Goal: Information Seeking & Learning: Learn about a topic

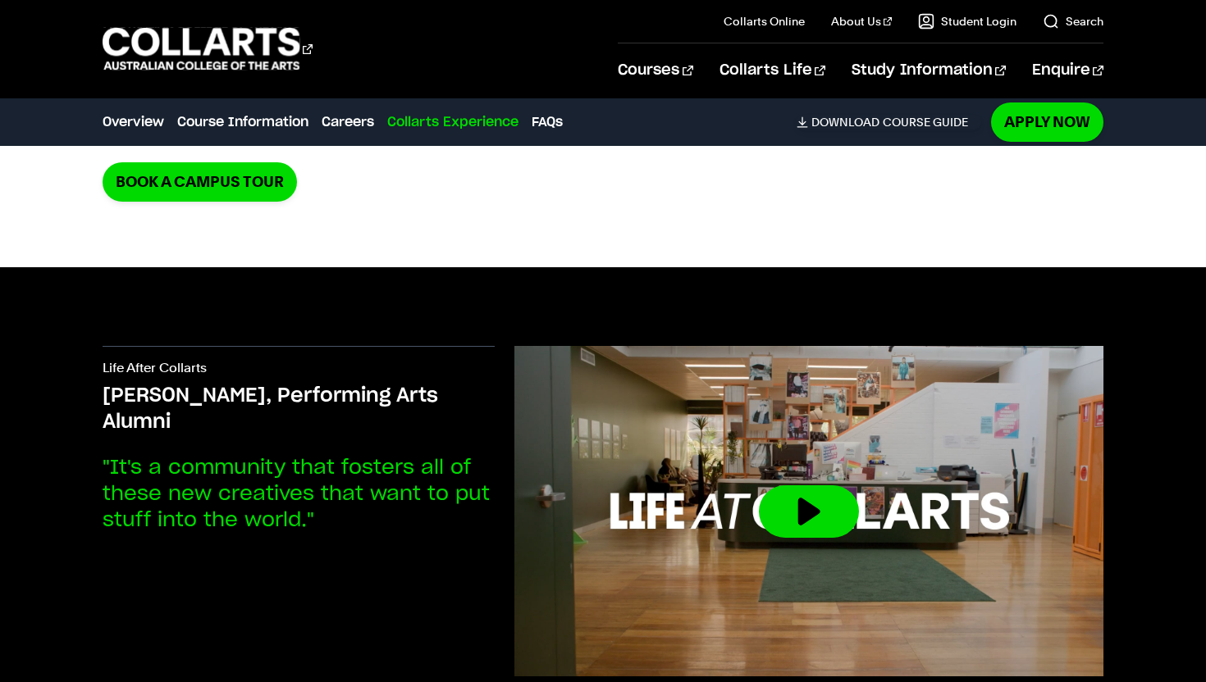
scroll to position [3786, 0]
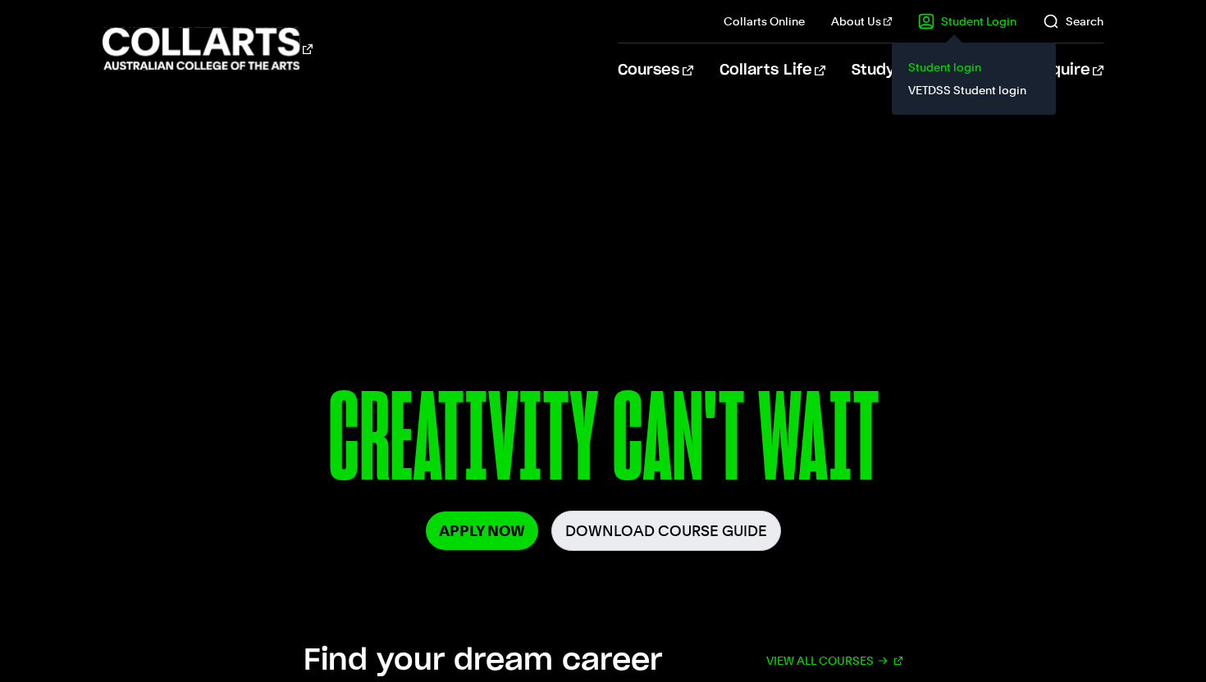
click at [933, 64] on link "Student login" at bounding box center [974, 67] width 138 height 23
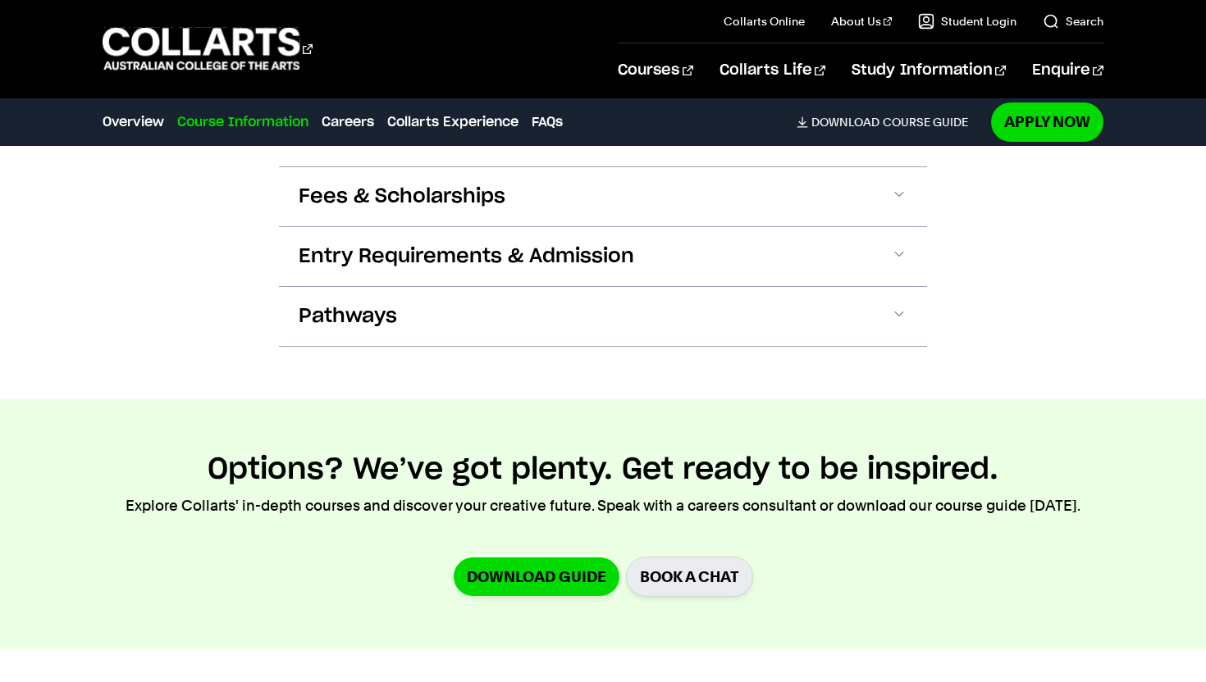
scroll to position [1568, 0]
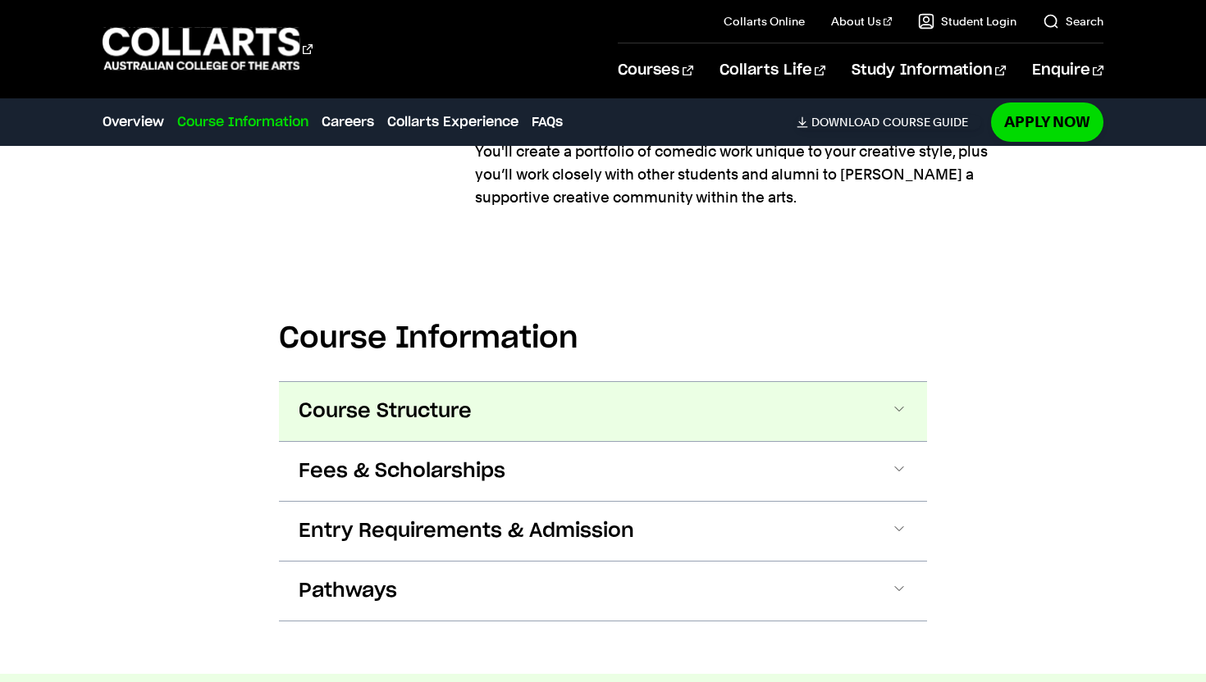
click at [420, 427] on button "Course Structure" at bounding box center [603, 411] width 648 height 59
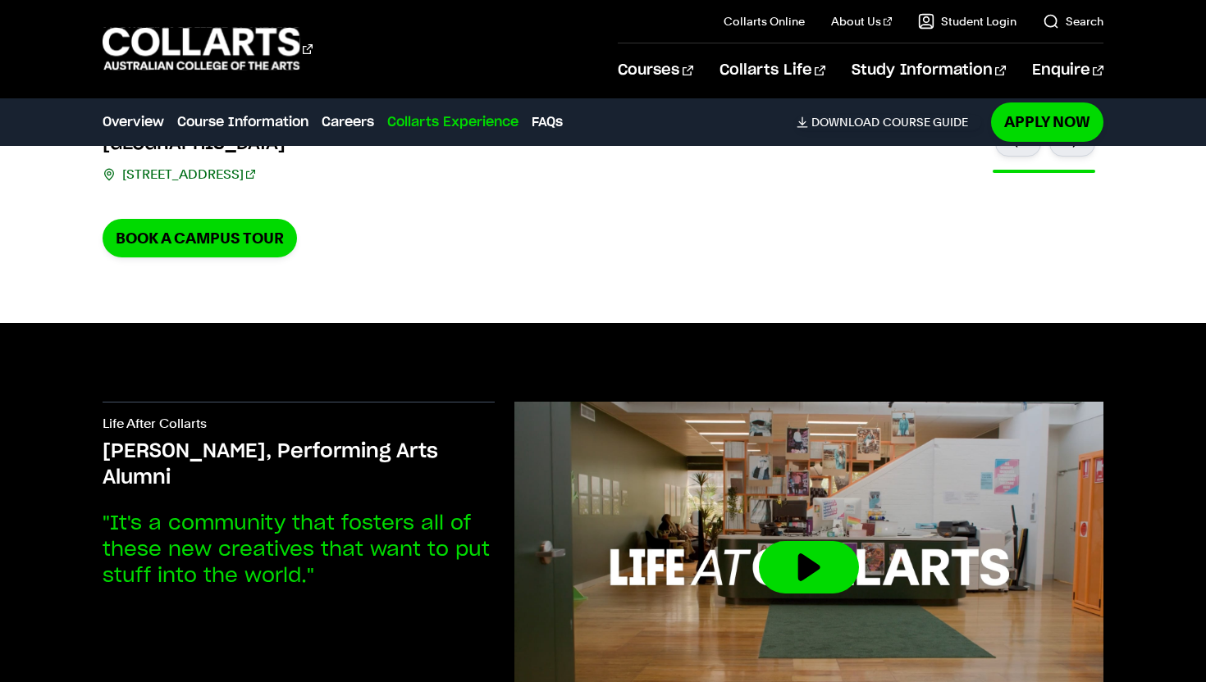
scroll to position [4755, 0]
